Goal: Task Accomplishment & Management: Manage account settings

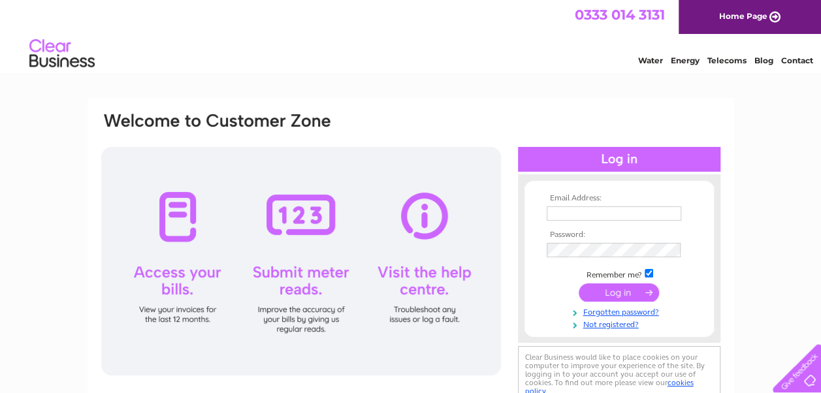
type input "fiona.minto@bckm.co.uk"
click at [613, 296] on input "submit" at bounding box center [619, 292] width 80 height 18
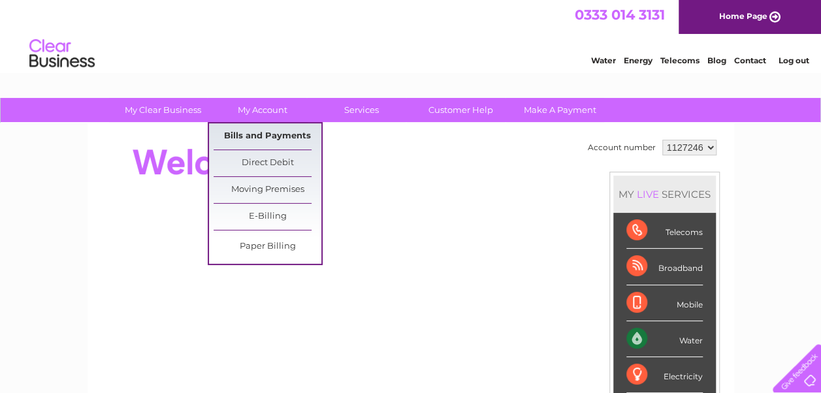
click at [279, 129] on link "Bills and Payments" at bounding box center [268, 136] width 108 height 26
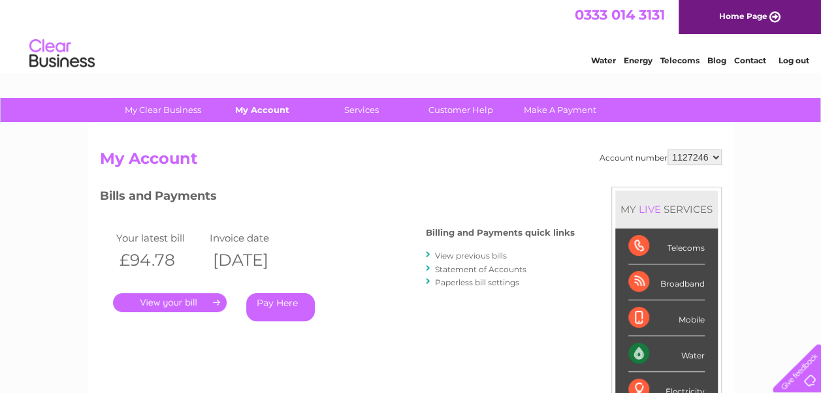
drag, startPoint x: 0, startPoint y: 0, endPoint x: 265, endPoint y: 121, distance: 291.6
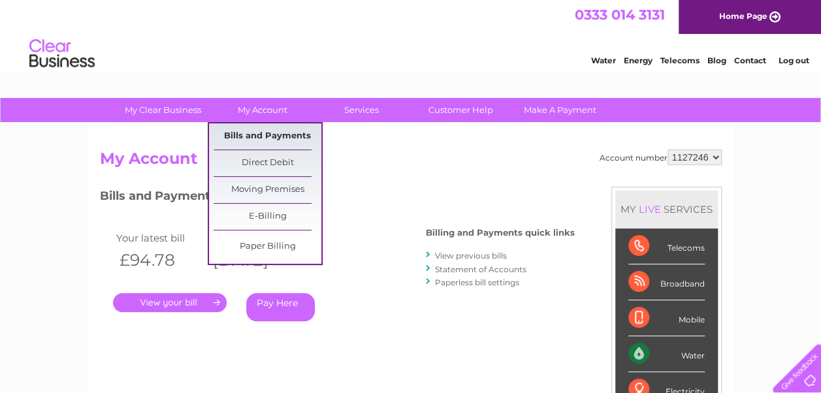
drag, startPoint x: 265, startPoint y: 121, endPoint x: 251, endPoint y: 142, distance: 24.8
drag, startPoint x: 251, startPoint y: 142, endPoint x: 575, endPoint y: 186, distance: 326.9
click at [575, 186] on div "Account number 1127246 My Account MY LIVE SERVICES Telecoms Broadband Mobile Wa…" at bounding box center [411, 346] width 622 height 393
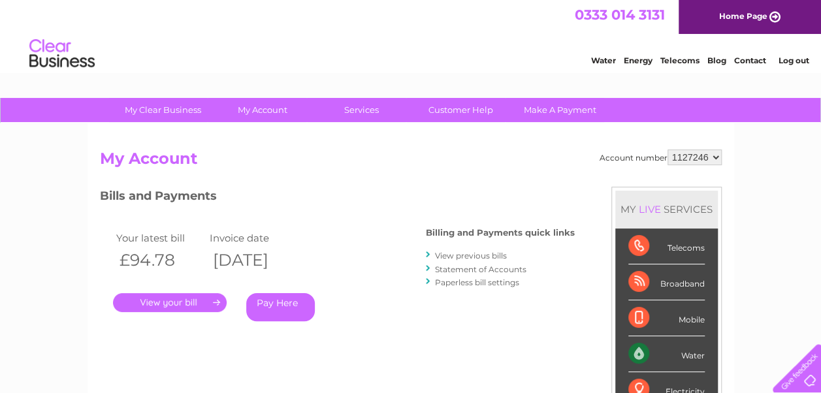
click at [575, 186] on div "Account number 1127246 My Account MY LIVE SERVICES Telecoms Broadband Mobile Wa…" at bounding box center [411, 346] width 622 height 393
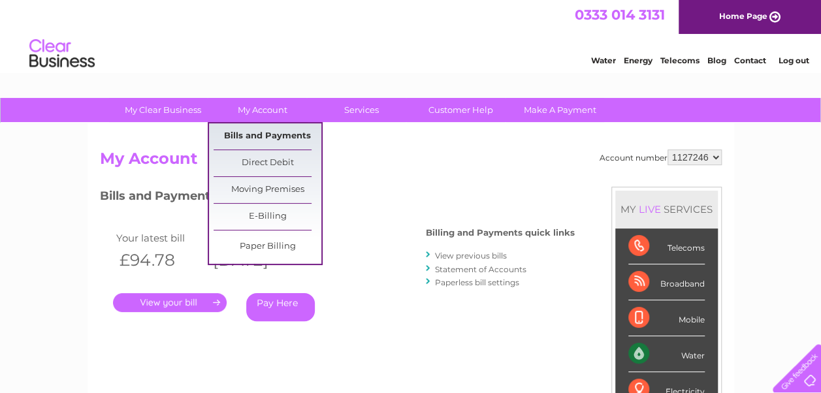
click at [274, 130] on link "Bills and Payments" at bounding box center [268, 136] width 108 height 26
click at [261, 120] on link "My Account" at bounding box center [262, 110] width 108 height 24
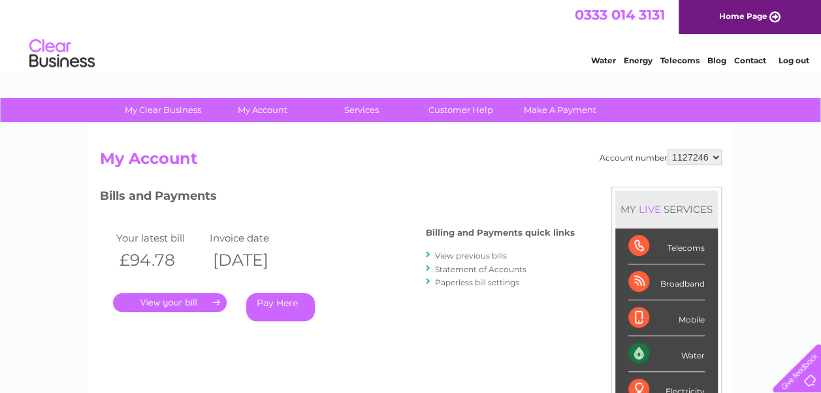
click at [206, 303] on link "." at bounding box center [170, 302] width 114 height 19
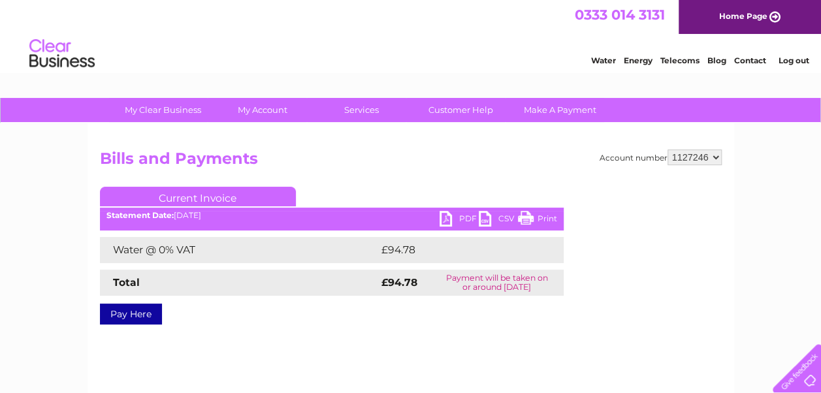
click at [451, 219] on link "PDF" at bounding box center [458, 220] width 39 height 19
